Goal: Information Seeking & Learning: Learn about a topic

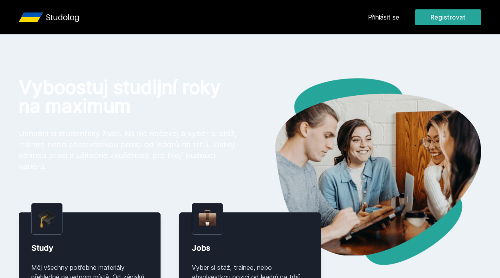
click at [386, 16] on link "Přihlásit se" at bounding box center [383, 17] width 31 height 9
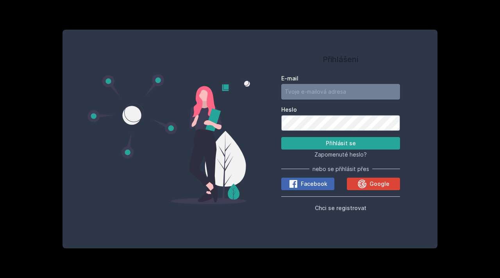
type input "[EMAIL_ADDRESS][DOMAIN_NAME]"
click at [320, 97] on input "[EMAIL_ADDRESS][DOMAIN_NAME]" at bounding box center [341, 92] width 119 height 16
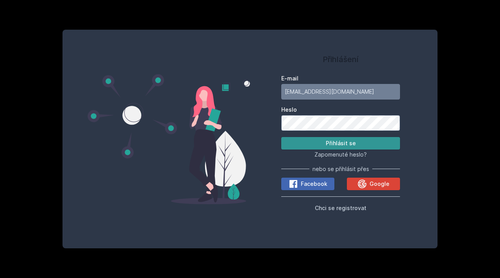
click at [295, 143] on button "Přihlásit se" at bounding box center [341, 143] width 119 height 13
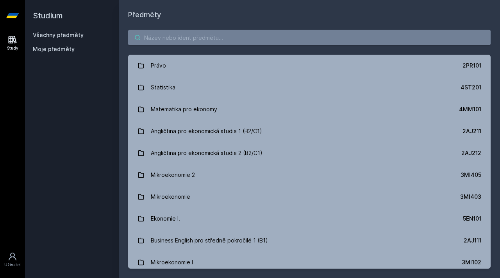
click at [210, 33] on input "search" at bounding box center [309, 38] width 363 height 16
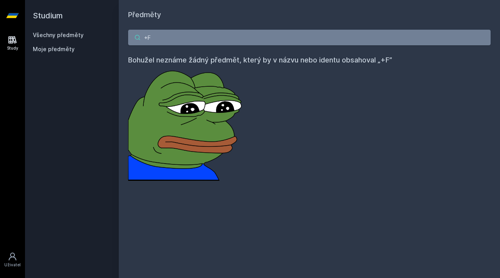
type input "+"
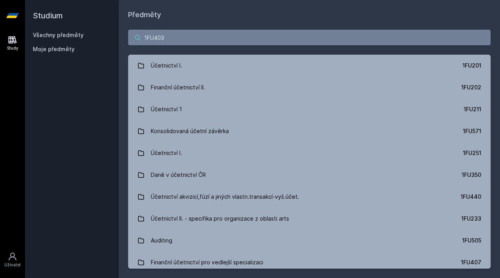
type input "1FU403"
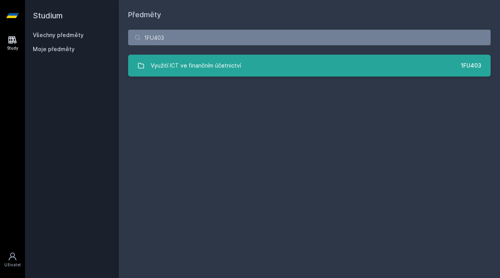
click at [219, 70] on div "Využití ICT ve finančním účetnictví" at bounding box center [196, 66] width 90 height 16
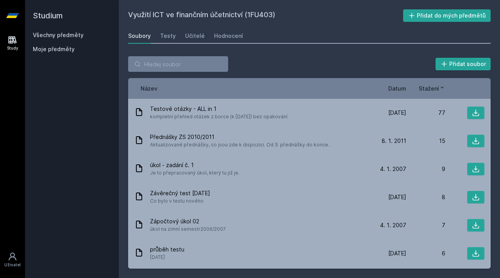
click at [398, 86] on span "Datum" at bounding box center [398, 88] width 18 height 8
click at [401, 88] on icon at bounding box center [403, 87] width 6 height 6
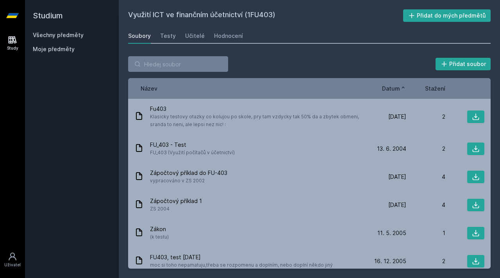
click at [401, 88] on icon at bounding box center [403, 87] width 6 height 6
